Goal: Navigation & Orientation: Find specific page/section

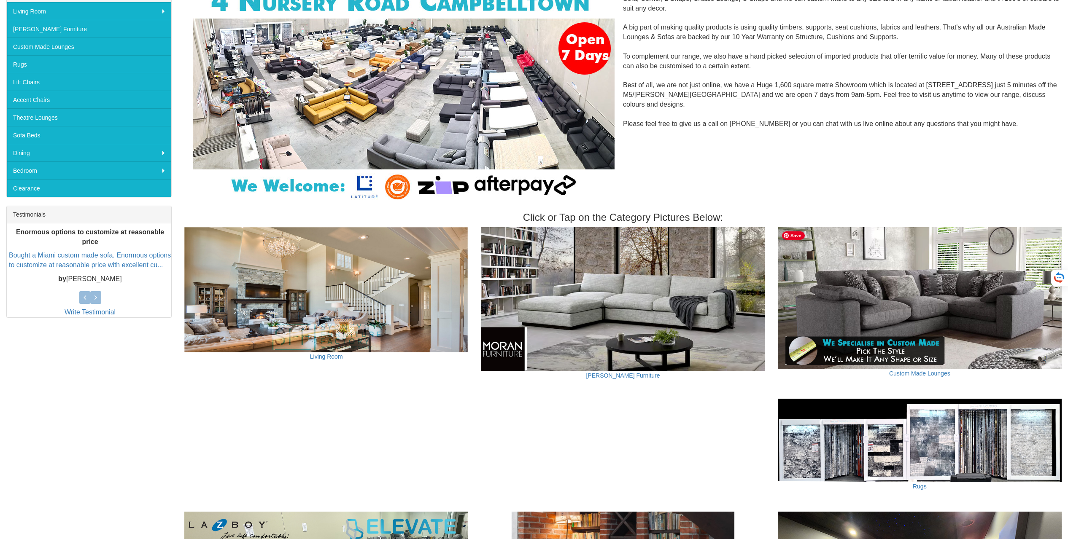
scroll to position [211, 0]
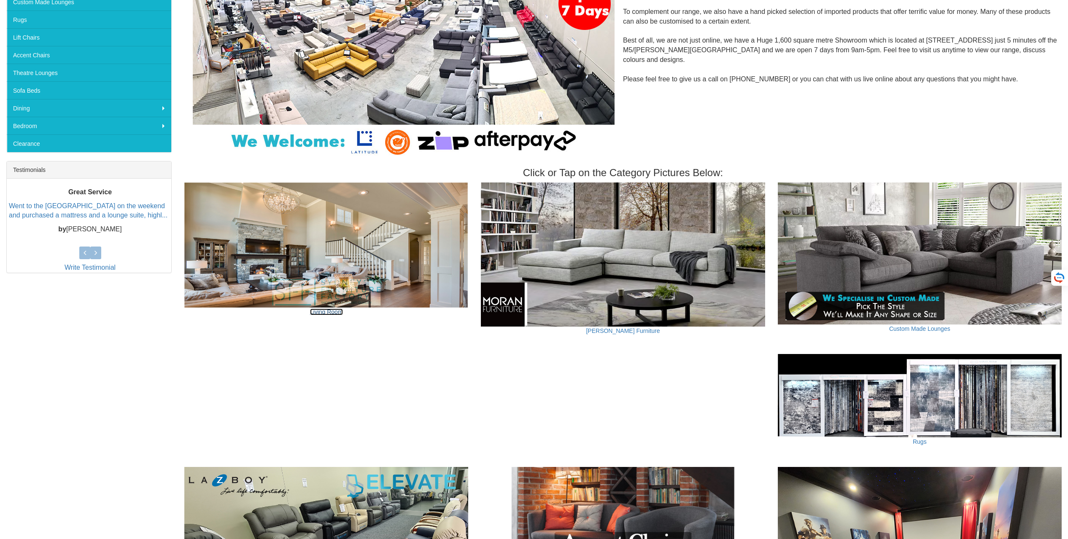
click at [337, 312] on link "Living Room" at bounding box center [326, 312] width 33 height 7
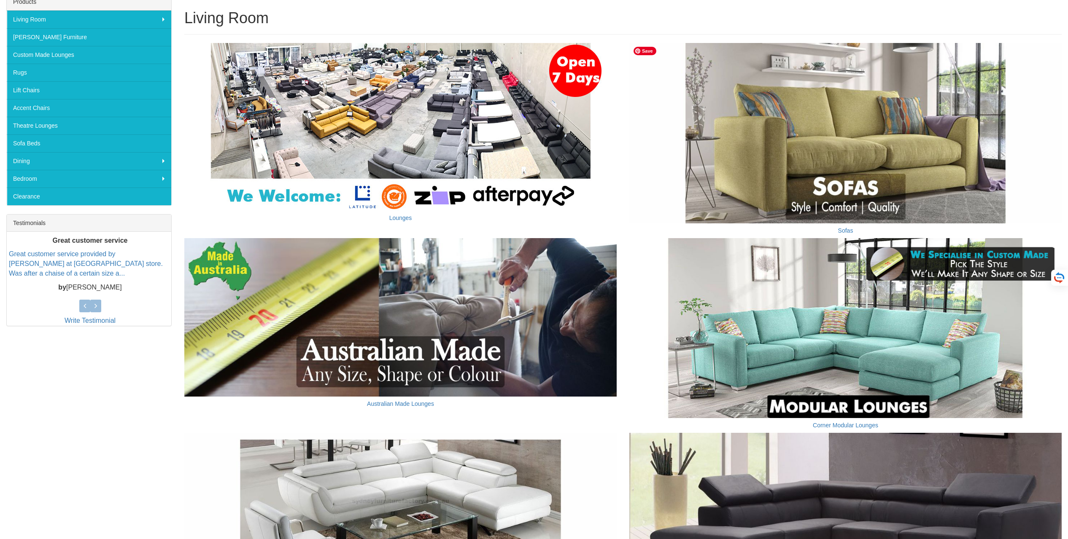
scroll to position [169, 0]
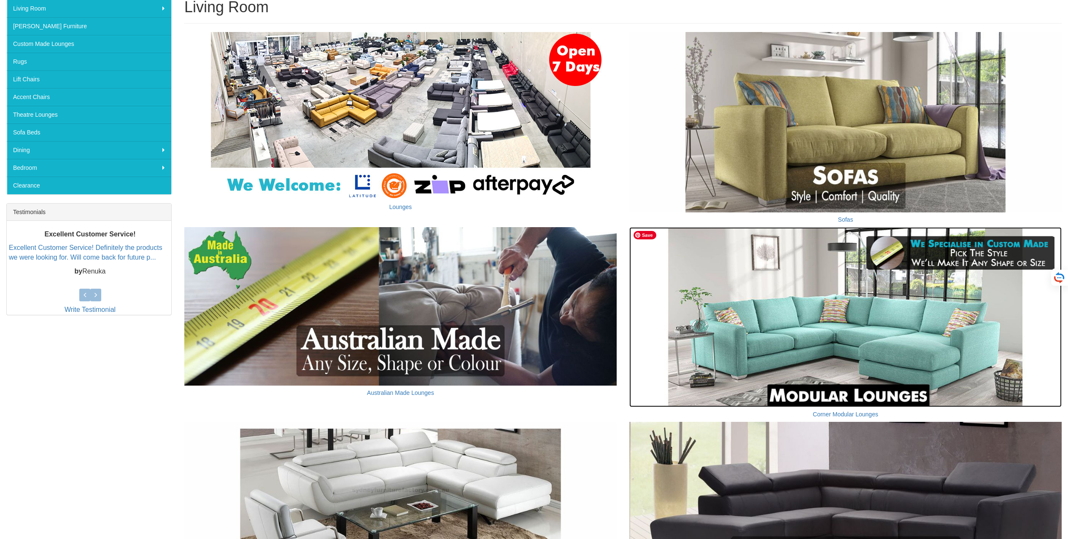
click at [869, 365] on img at bounding box center [845, 317] width 432 height 180
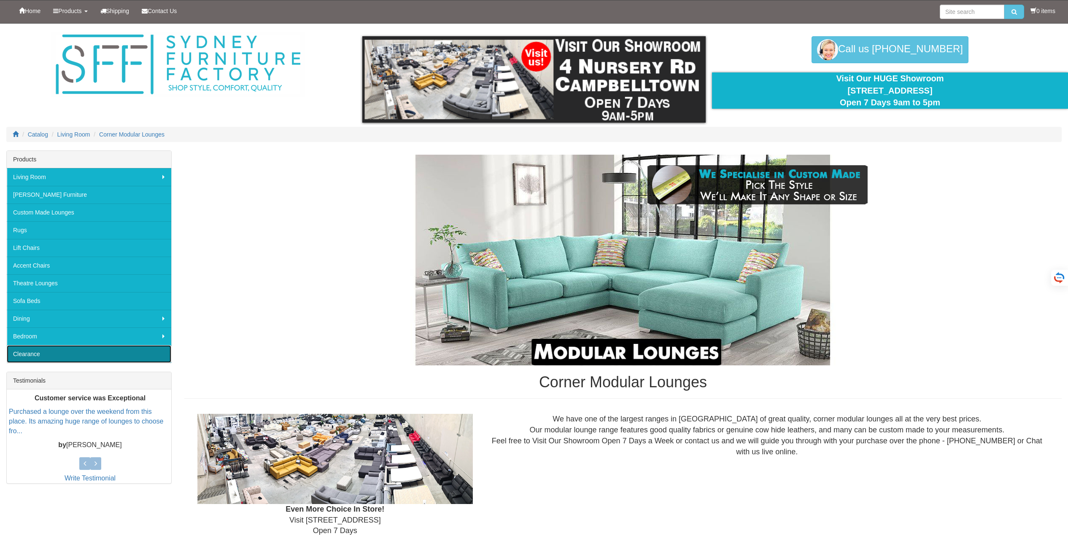
click at [32, 354] on link "Clearance" at bounding box center [89, 354] width 164 height 18
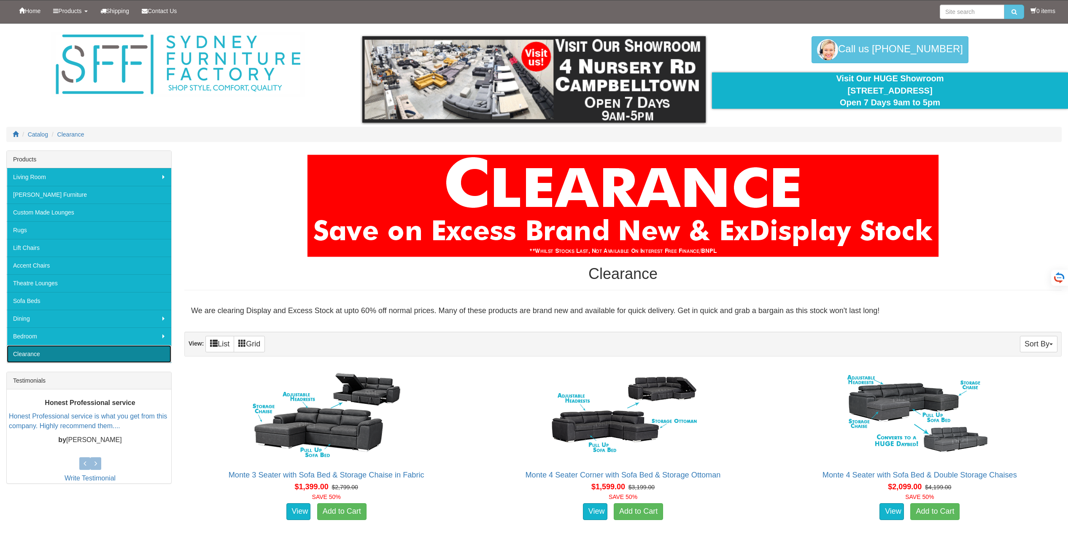
click at [32, 351] on link "Clearance" at bounding box center [89, 354] width 164 height 18
click at [34, 353] on link "Clearance" at bounding box center [89, 354] width 164 height 18
drag, startPoint x: 0, startPoint y: 0, endPoint x: 34, endPoint y: 353, distance: 354.5
click at [34, 353] on link "Clearance" at bounding box center [89, 354] width 164 height 18
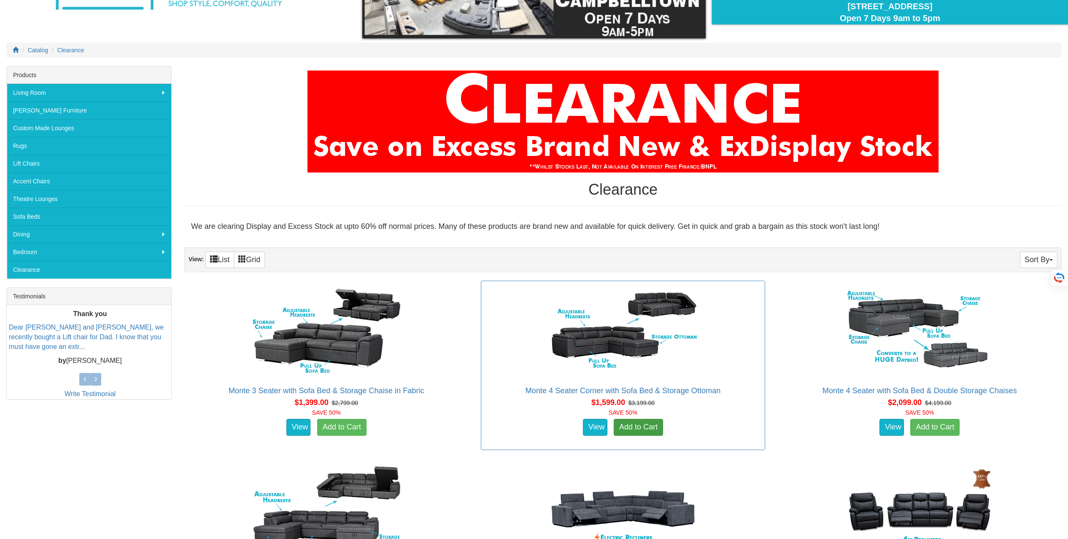
scroll to position [126, 0]
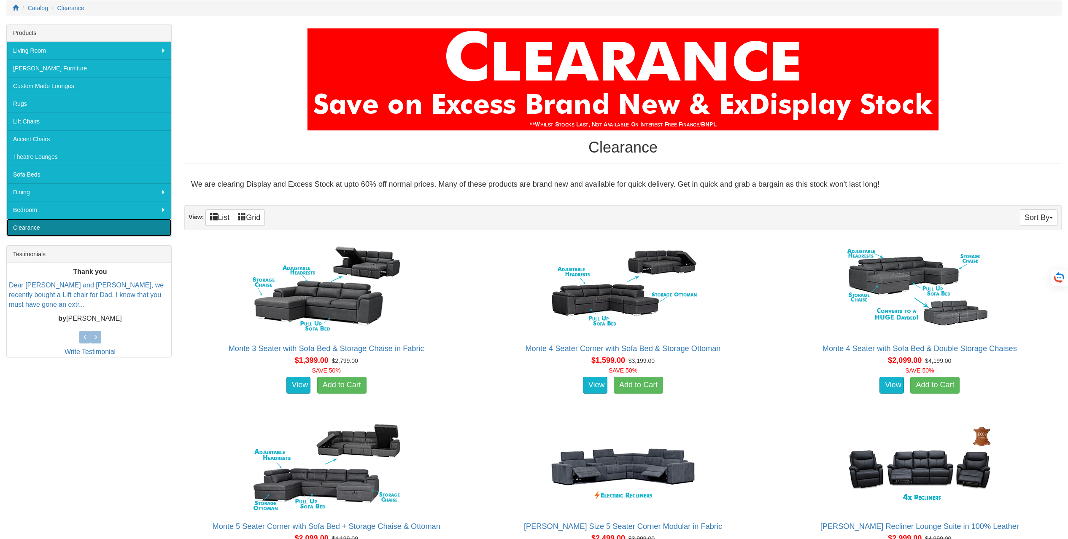
click at [48, 225] on link "Clearance" at bounding box center [89, 228] width 164 height 18
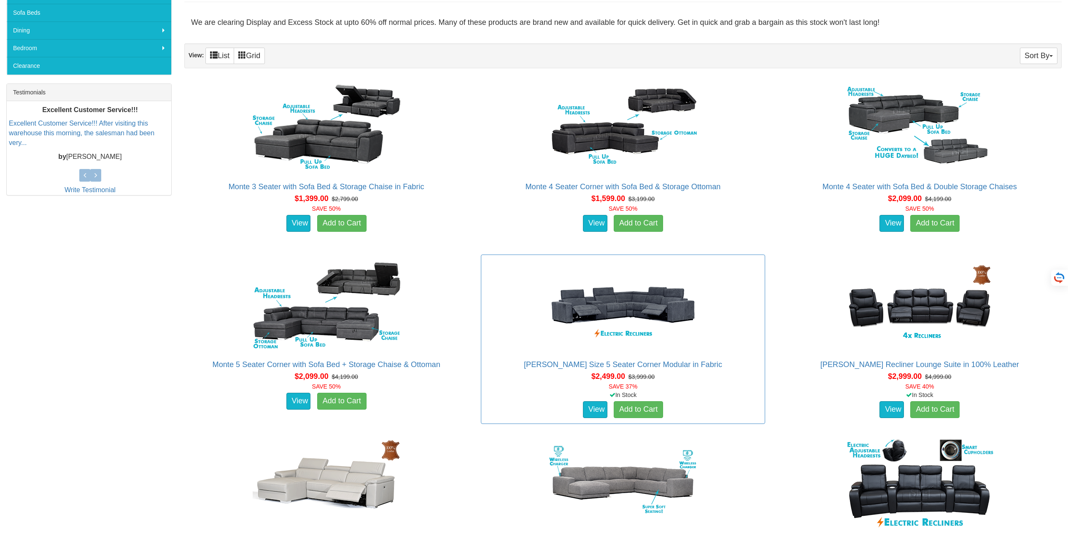
scroll to position [253, 0]
